Goal: Information Seeking & Learning: Learn about a topic

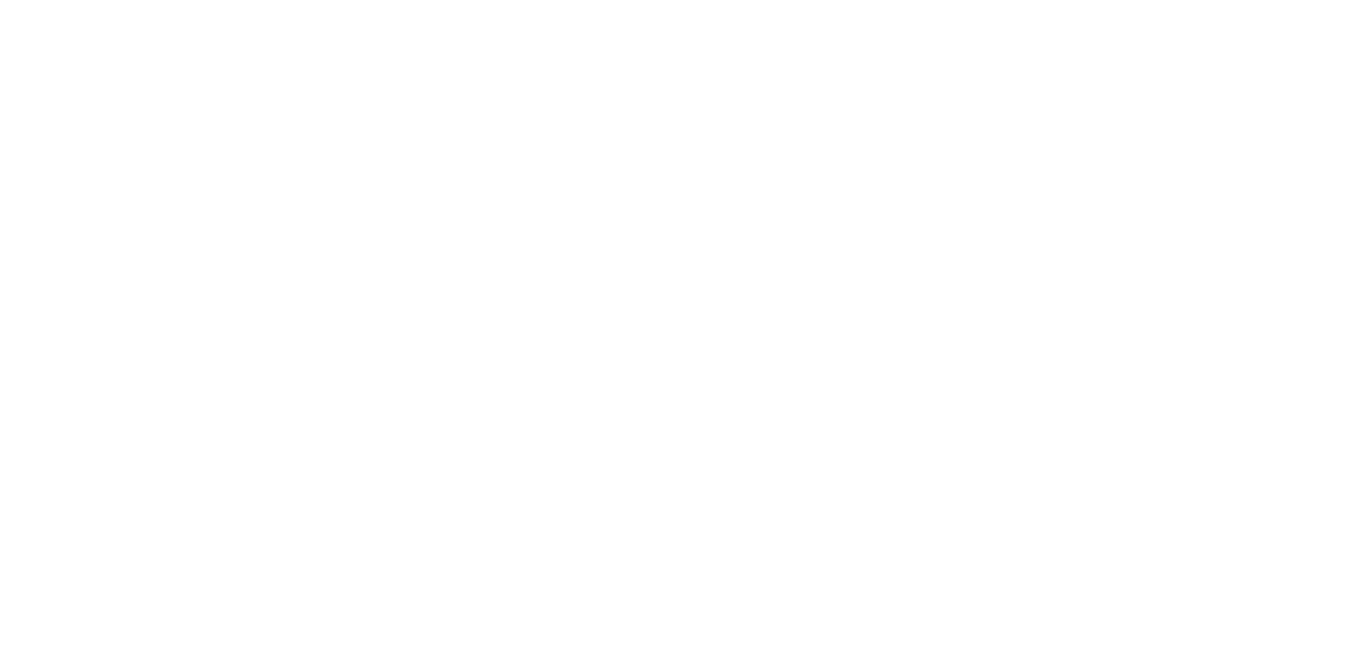
scroll to position [3073, 0]
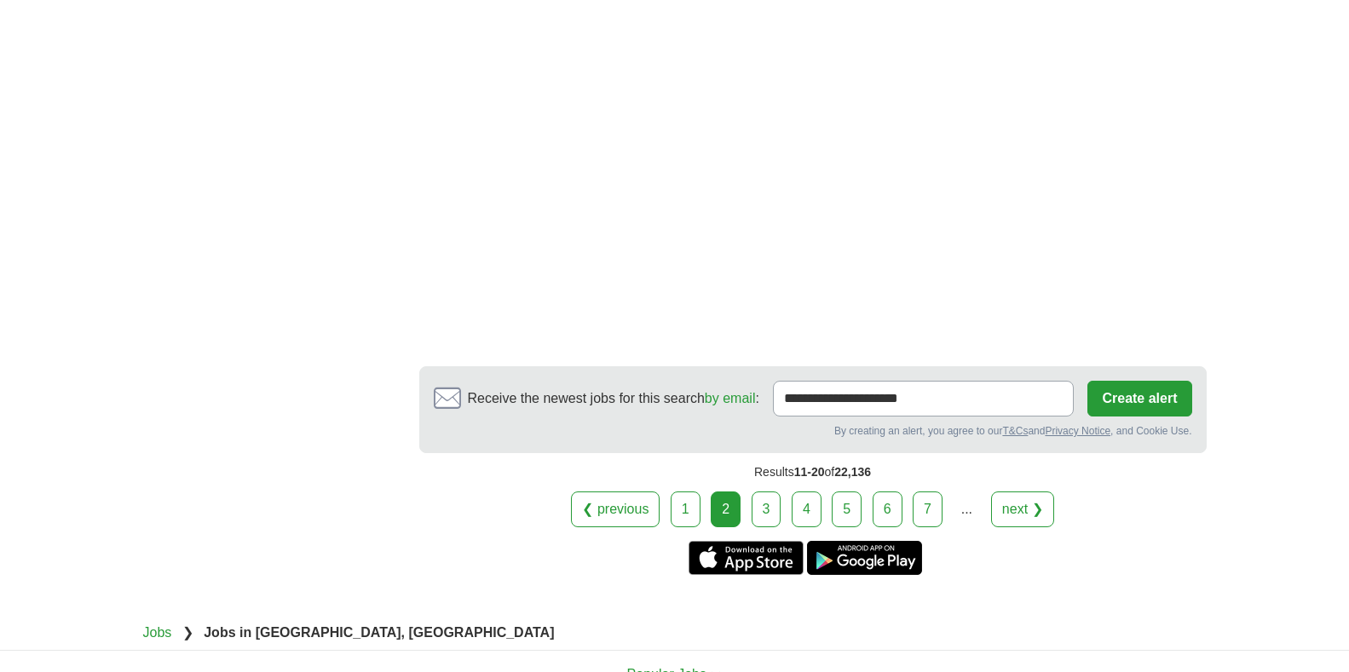
click at [757, 499] on link "3" at bounding box center [767, 510] width 30 height 36
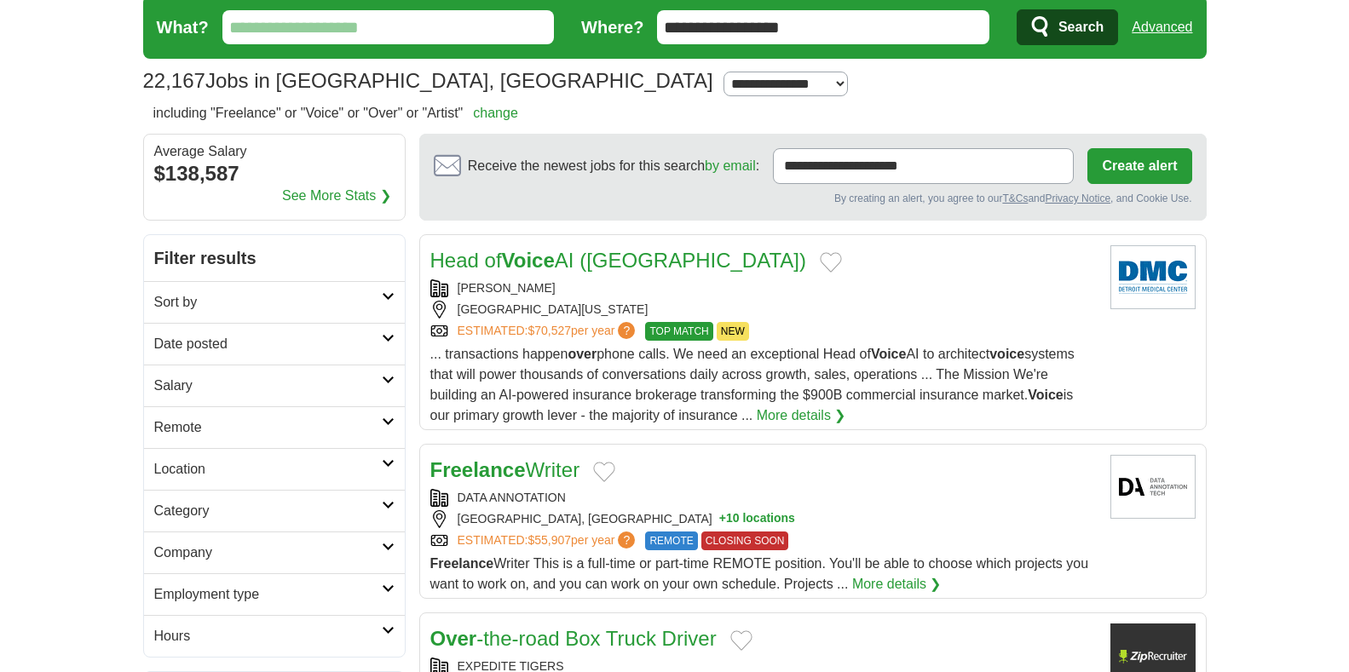
scroll to position [170, 0]
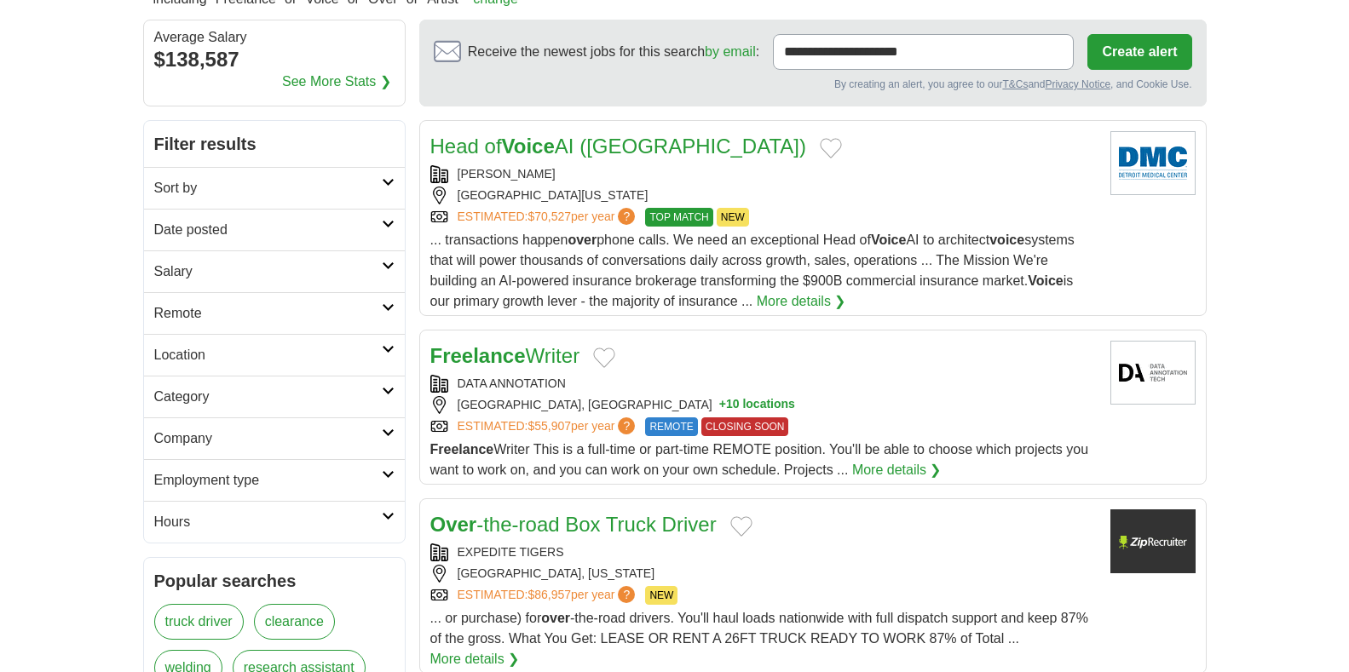
click at [913, 474] on link "More details ❯" at bounding box center [896, 470] width 89 height 20
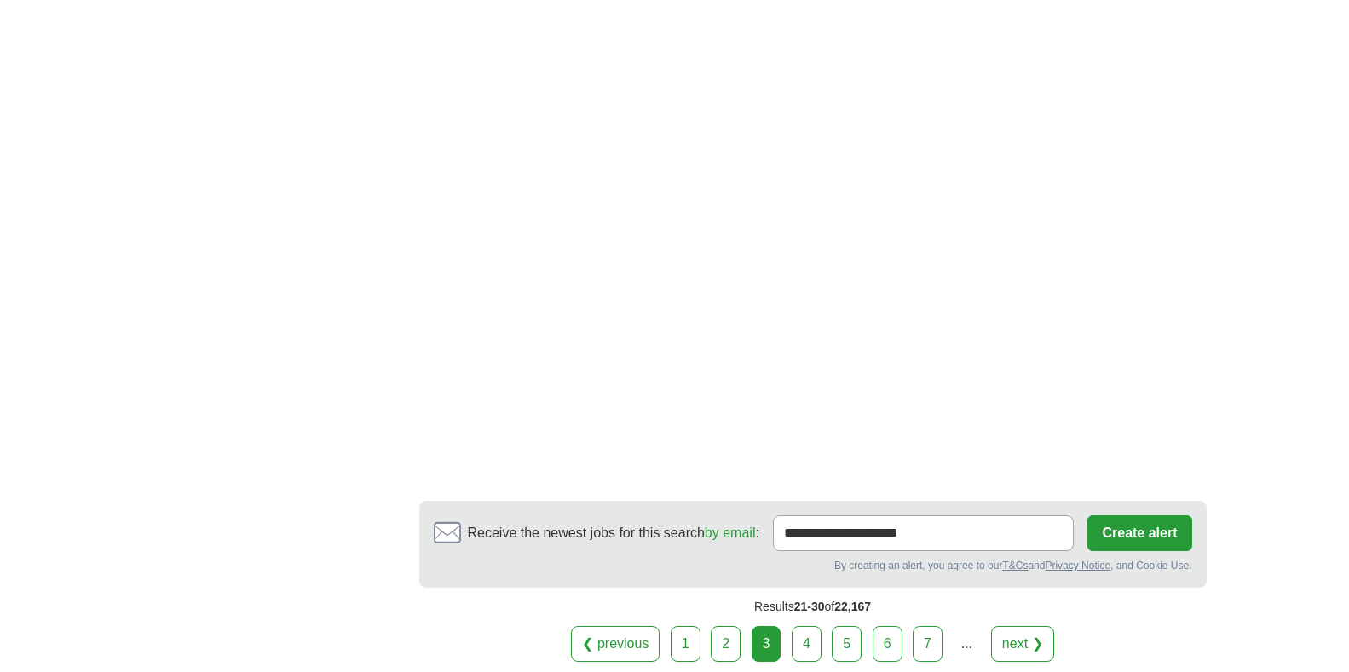
scroll to position [3068, 0]
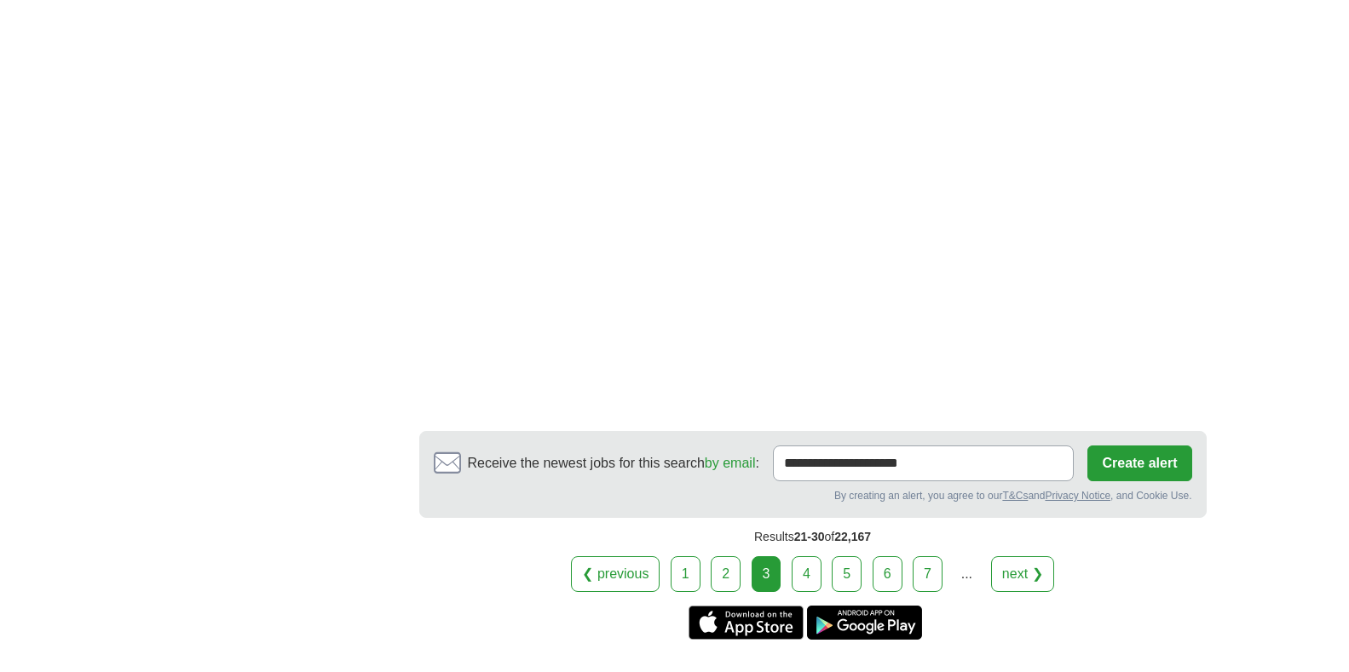
click at [807, 561] on link "4" at bounding box center [807, 574] width 30 height 36
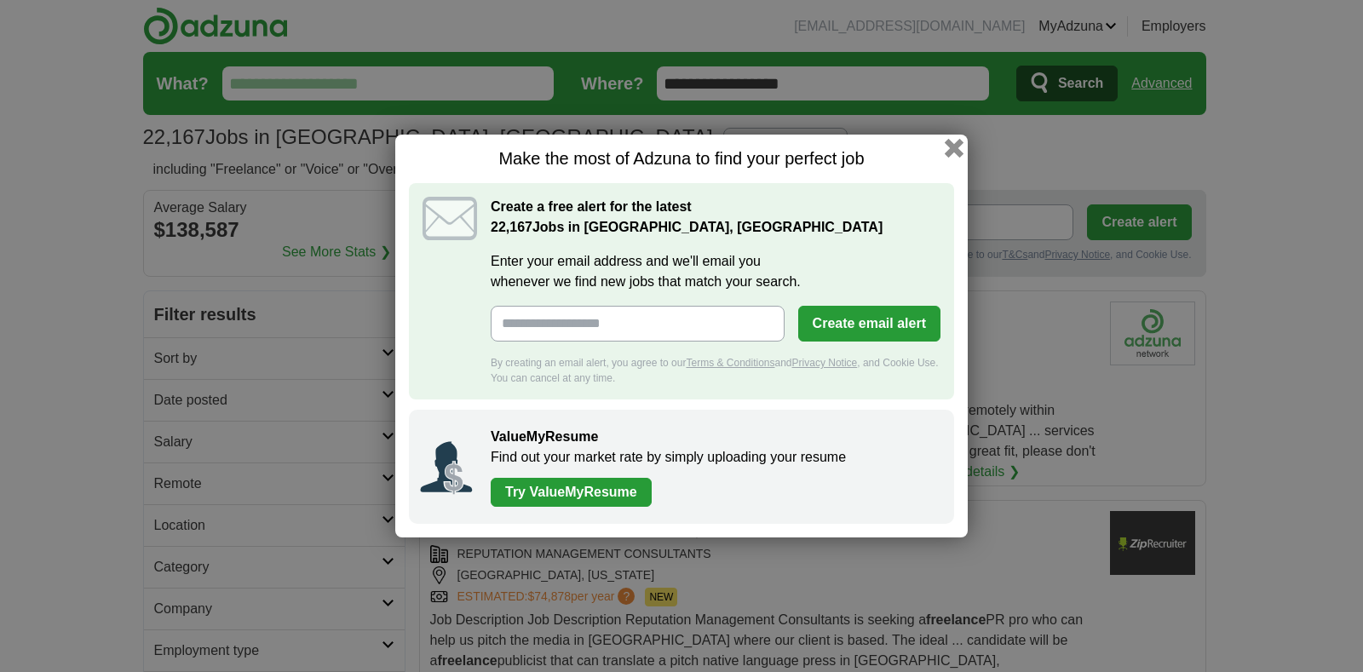
click at [948, 143] on button "button" at bounding box center [954, 148] width 19 height 19
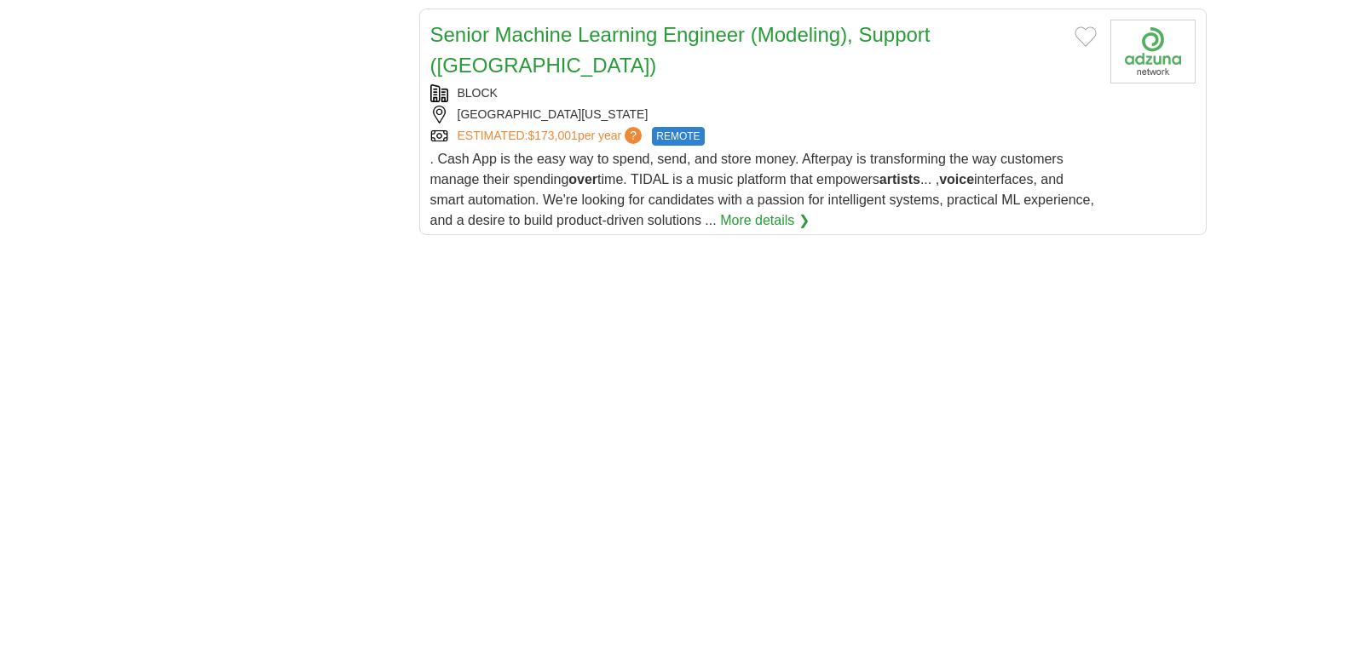
scroll to position [2812, 0]
